Goal: Task Accomplishment & Management: Manage account settings

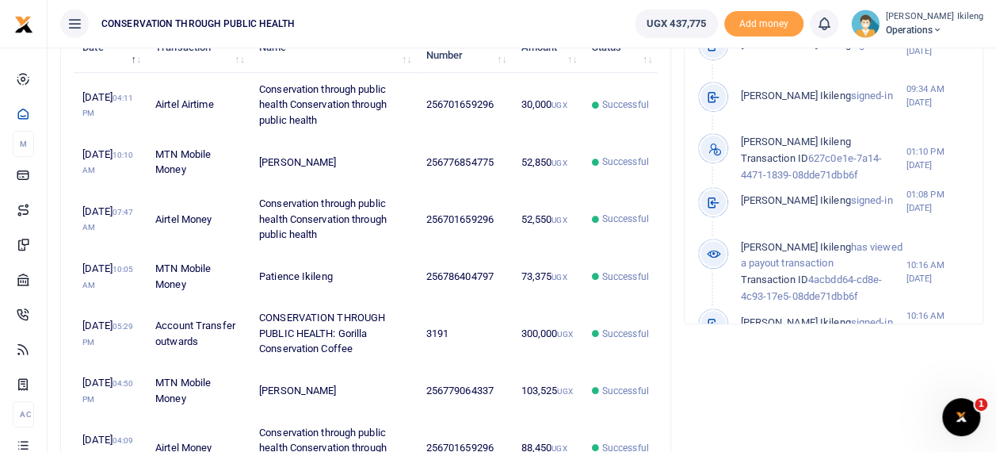
scroll to position [591, 0]
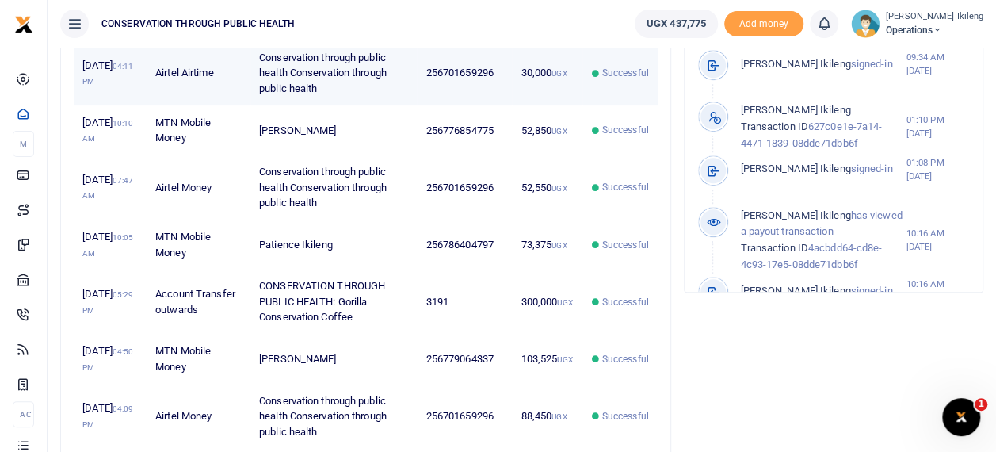
click at [538, 87] on td "30,000 UGX" at bounding box center [547, 73] width 71 height 65
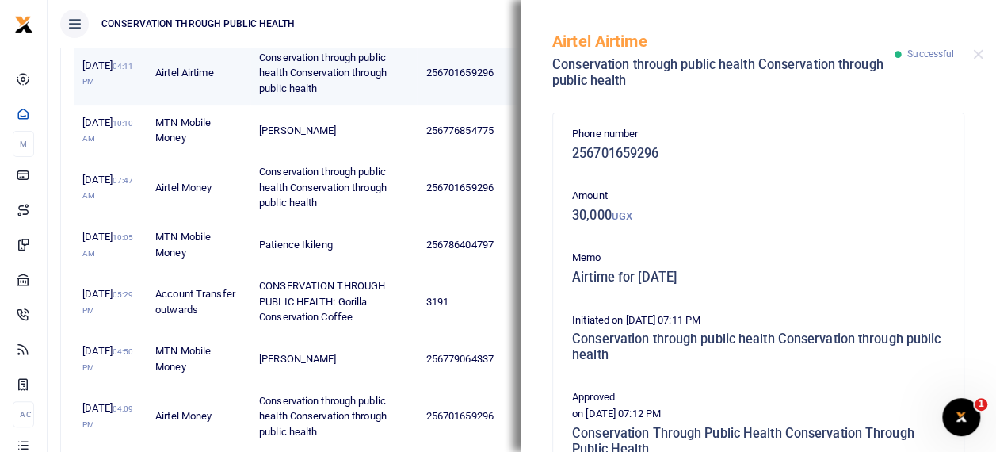
click at [481, 84] on td "256701659296" at bounding box center [464, 73] width 95 height 65
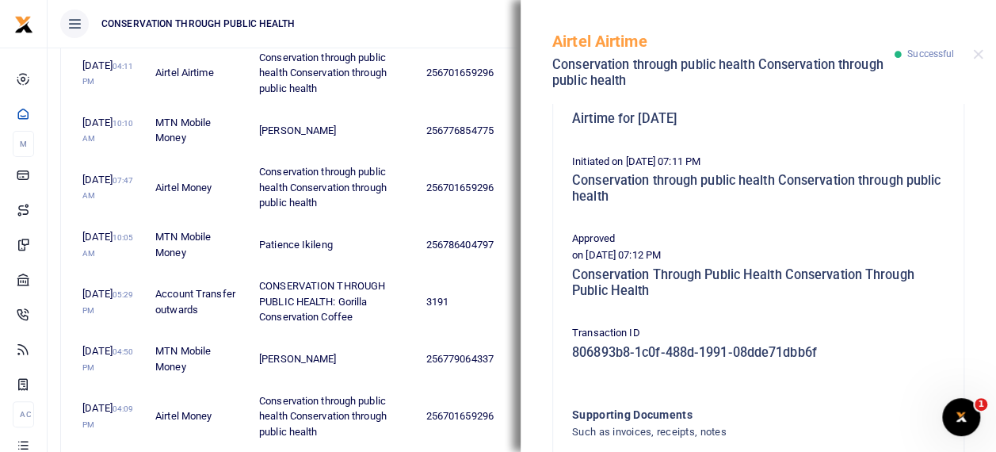
scroll to position [285, 0]
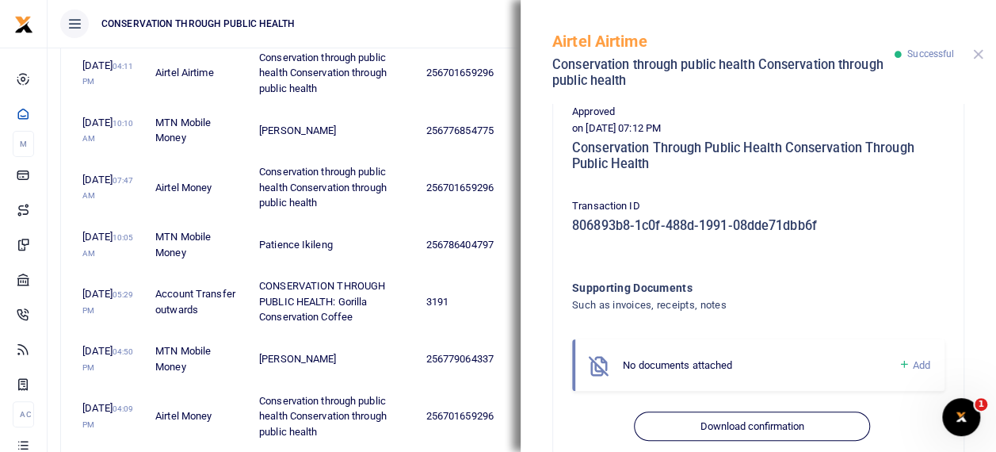
click at [978, 51] on button "Close" at bounding box center [978, 54] width 10 height 10
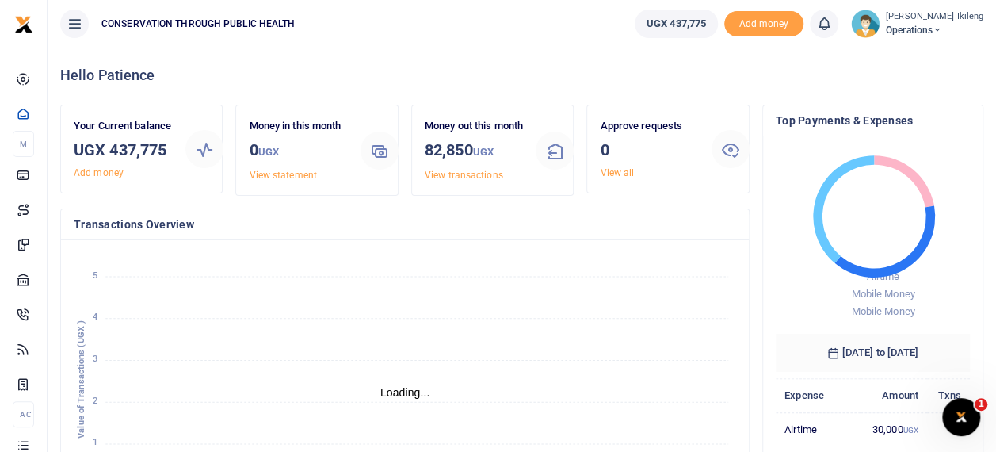
scroll to position [0, 0]
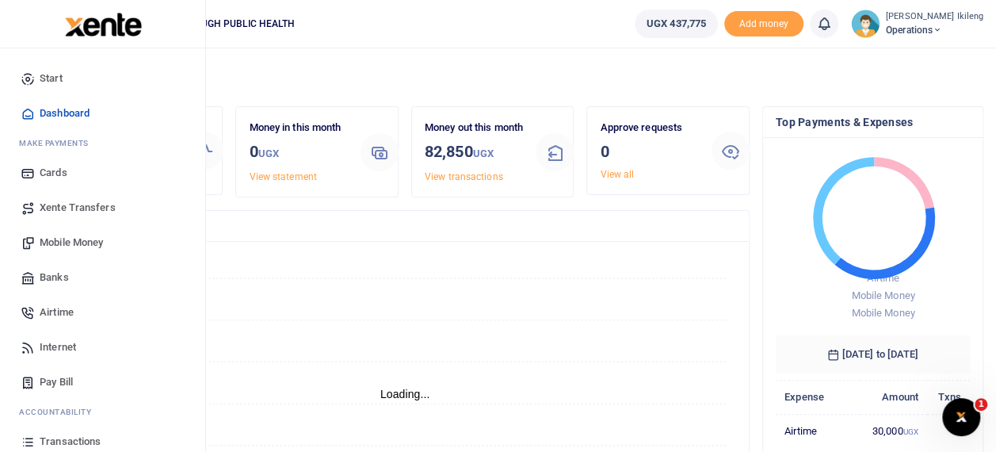
click at [79, 437] on span "Transactions" at bounding box center [70, 441] width 61 height 16
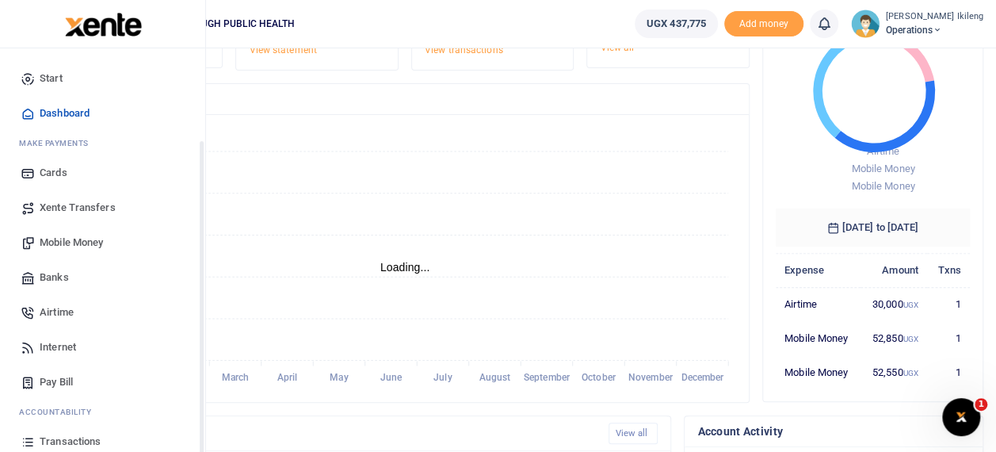
scroll to position [113, 0]
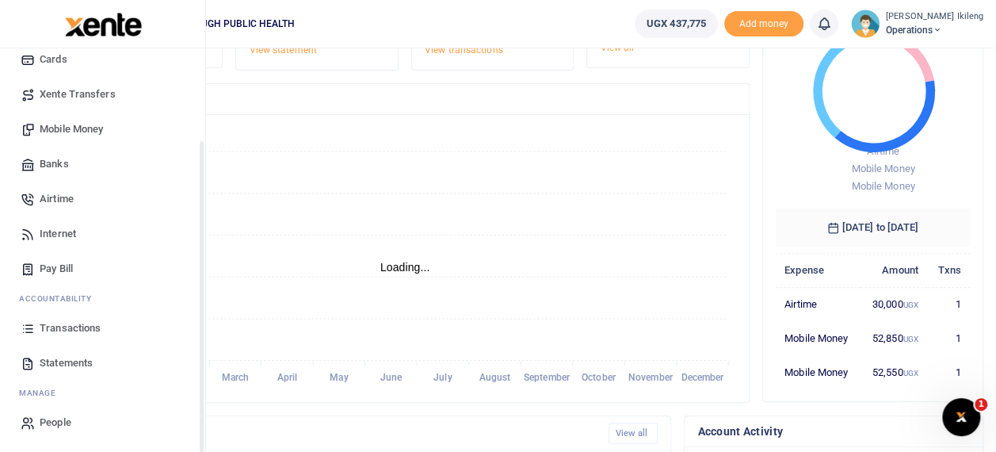
click at [201, 448] on div "Start Dashboard M ake Payments Cards Xente Transfers Mobile Money Banks Airtime…" at bounding box center [102, 193] width 205 height 517
click at [79, 323] on span "Transactions" at bounding box center [70, 328] width 61 height 16
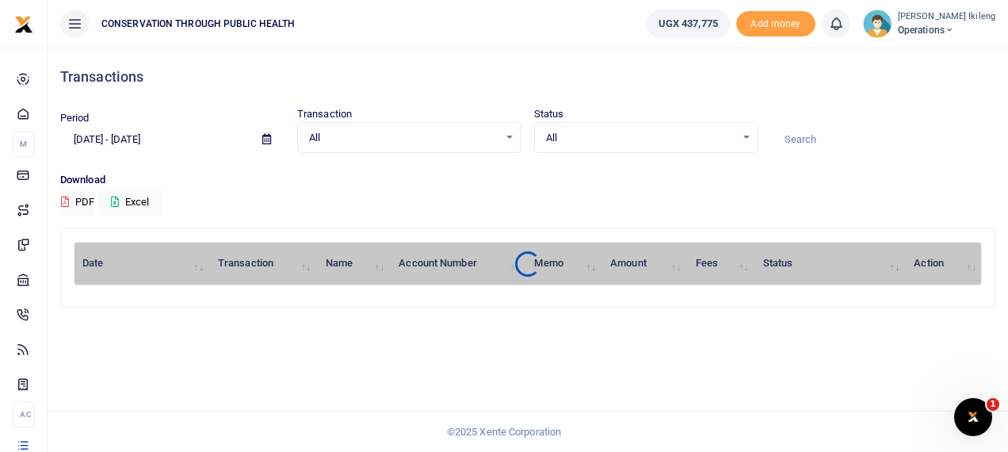
click at [266, 136] on icon at bounding box center [266, 139] width 9 height 10
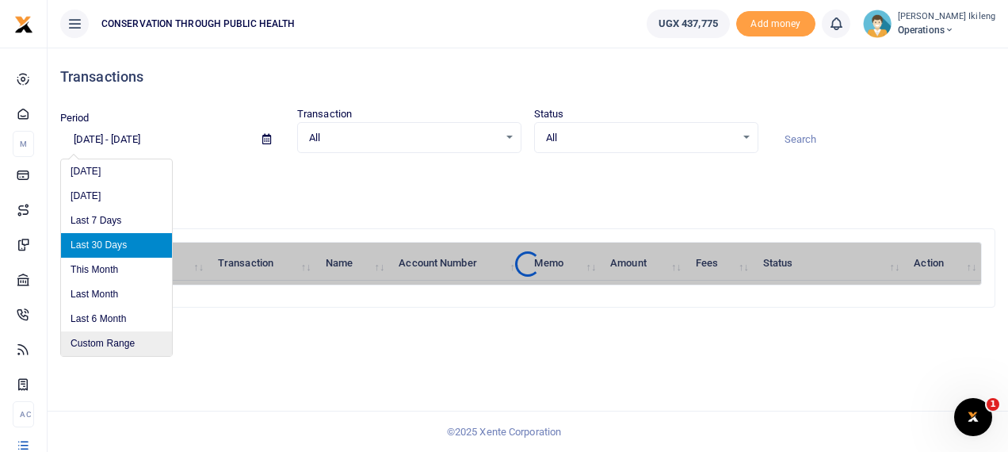
click at [128, 337] on li "Custom Range" at bounding box center [116, 343] width 111 height 25
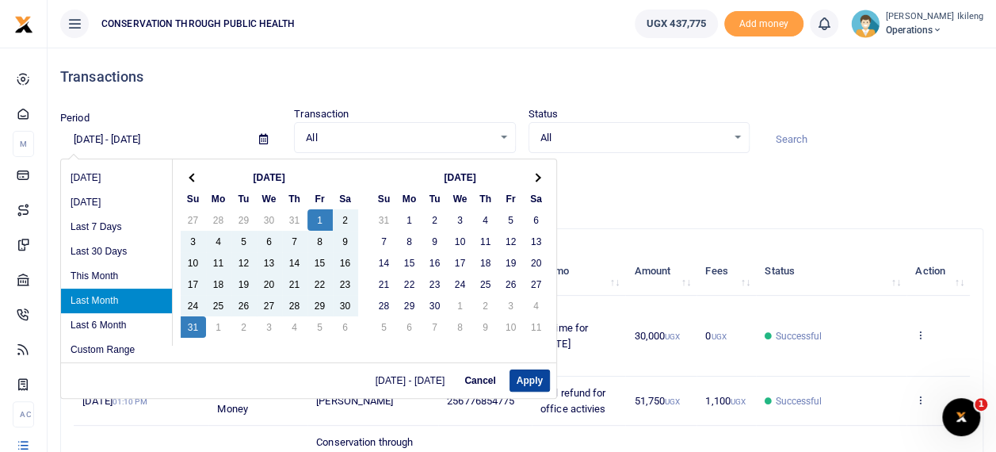
click at [527, 378] on button "Apply" at bounding box center [529, 380] width 40 height 22
type input "[DATE] - [DATE]"
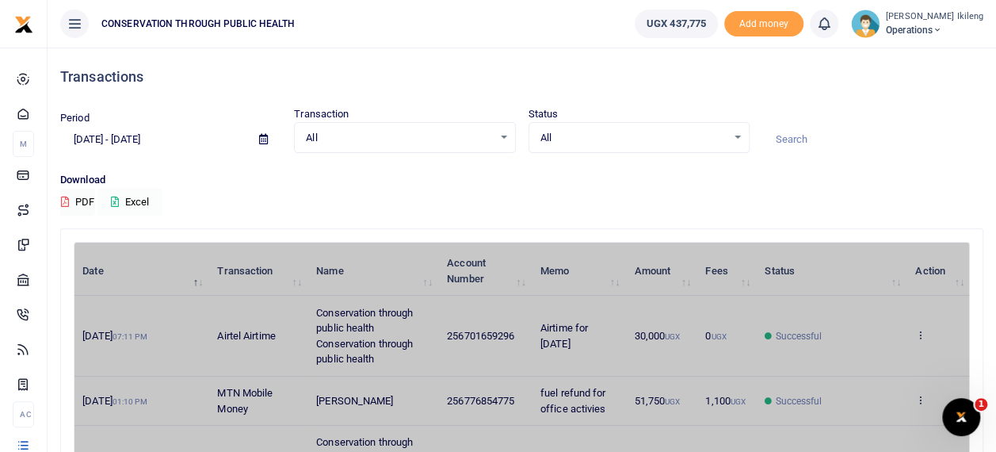
click at [124, 200] on button "Excel" at bounding box center [129, 202] width 65 height 27
